Goal: Transaction & Acquisition: Purchase product/service

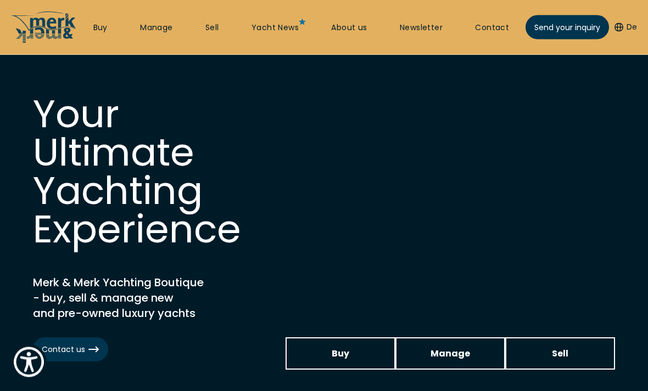
scroll to position [15, 0]
click at [98, 29] on link "Buy" at bounding box center [100, 28] width 14 height 11
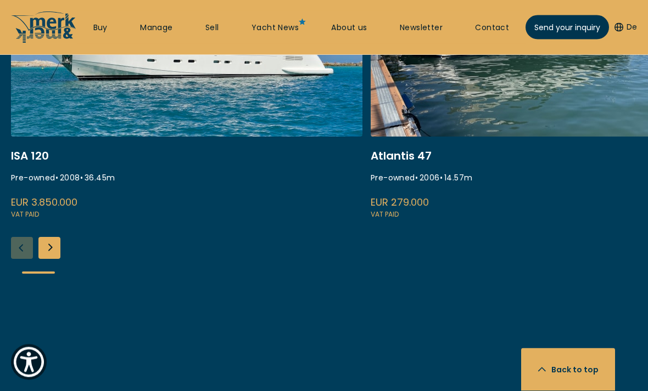
scroll to position [473, 0]
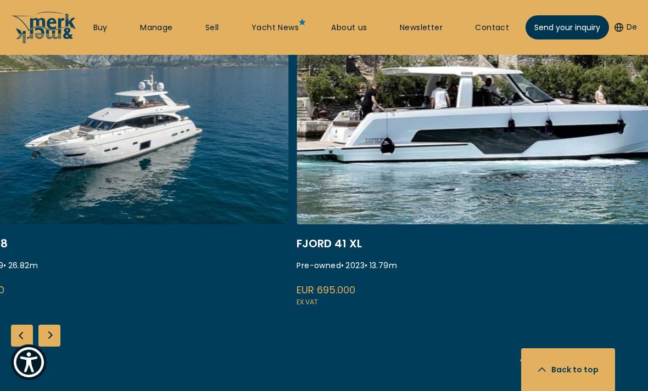
click at [41, 91] on link "princess y88" at bounding box center [112, 162] width 351 height 293
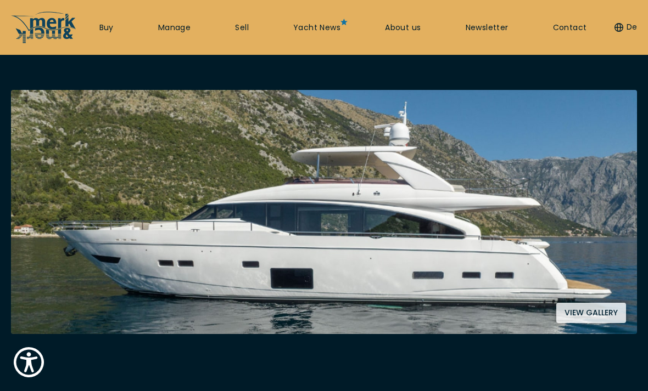
scroll to position [173, 0]
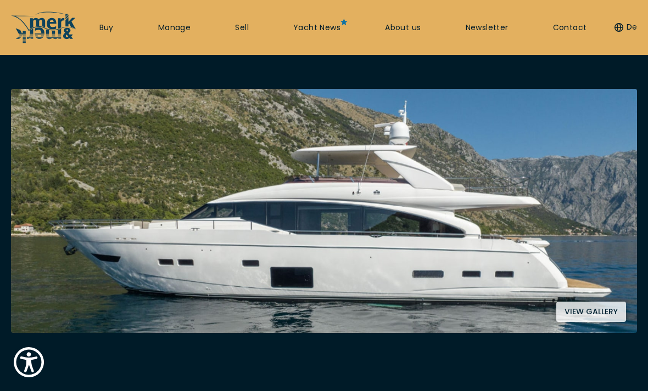
click at [611, 313] on button "View gallery" at bounding box center [591, 312] width 70 height 20
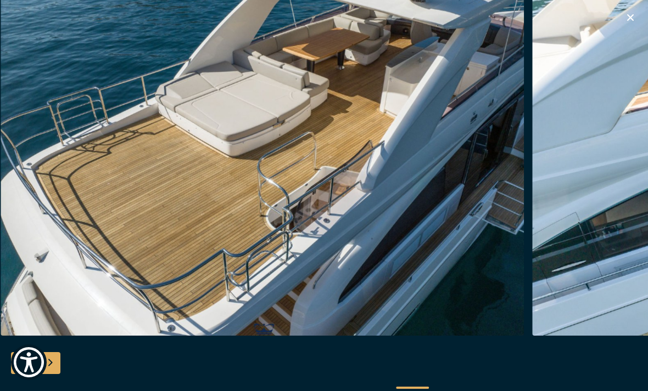
click at [46, 82] on img "button" at bounding box center [262, 160] width 523 height 351
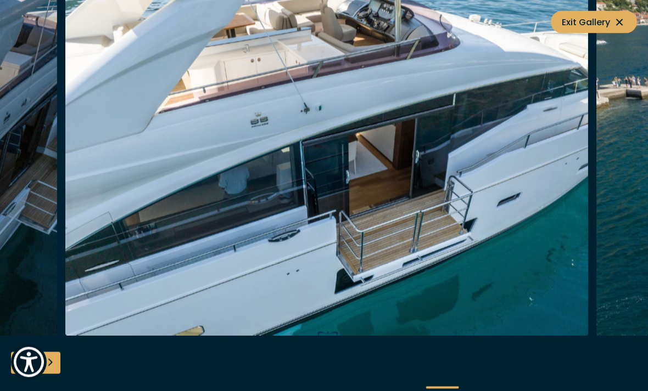
scroll to position [0, 0]
